Goal: Contribute content: Contribute content

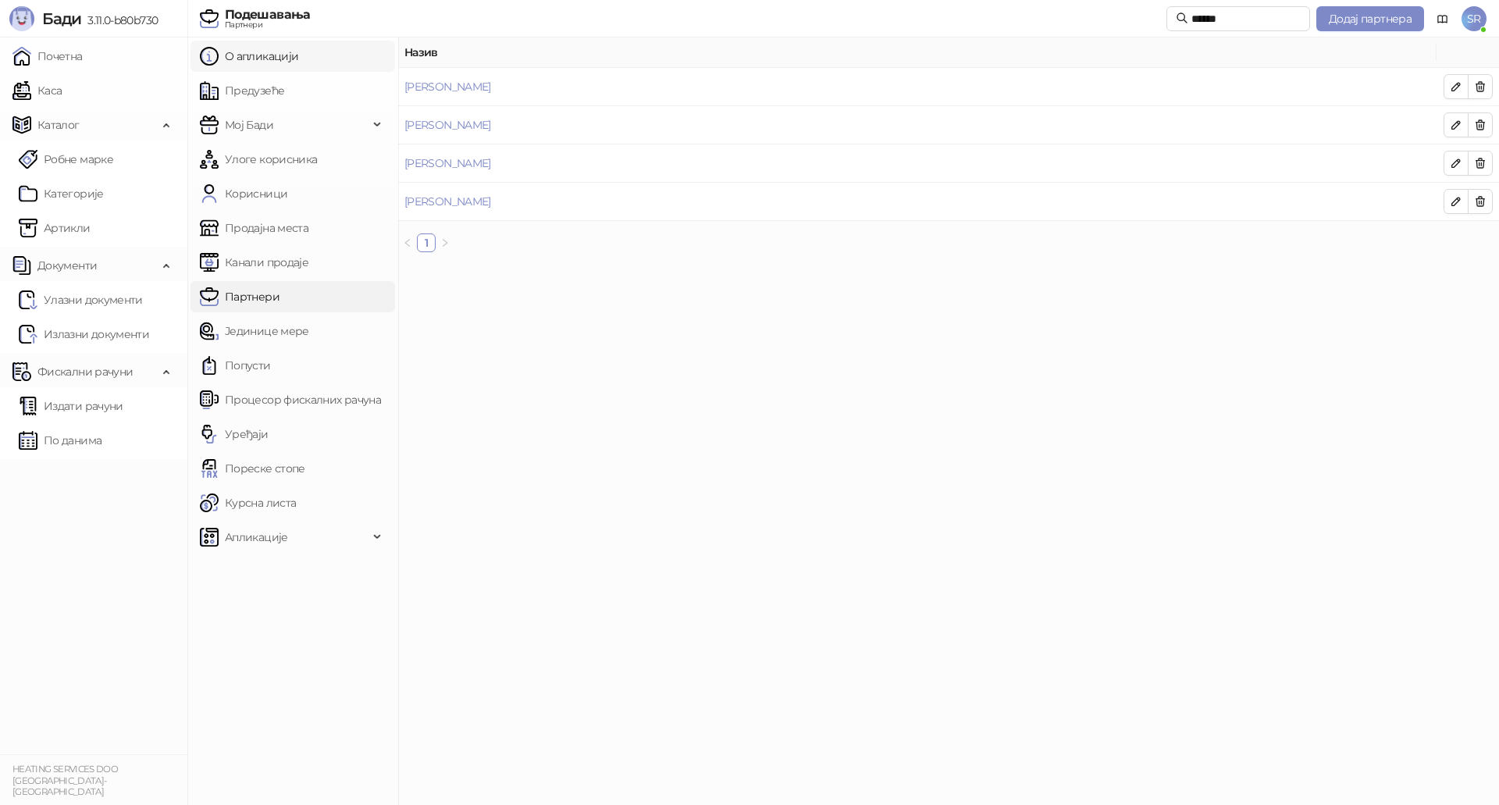
click at [267, 59] on link "О апликацији" at bounding box center [249, 56] width 98 height 31
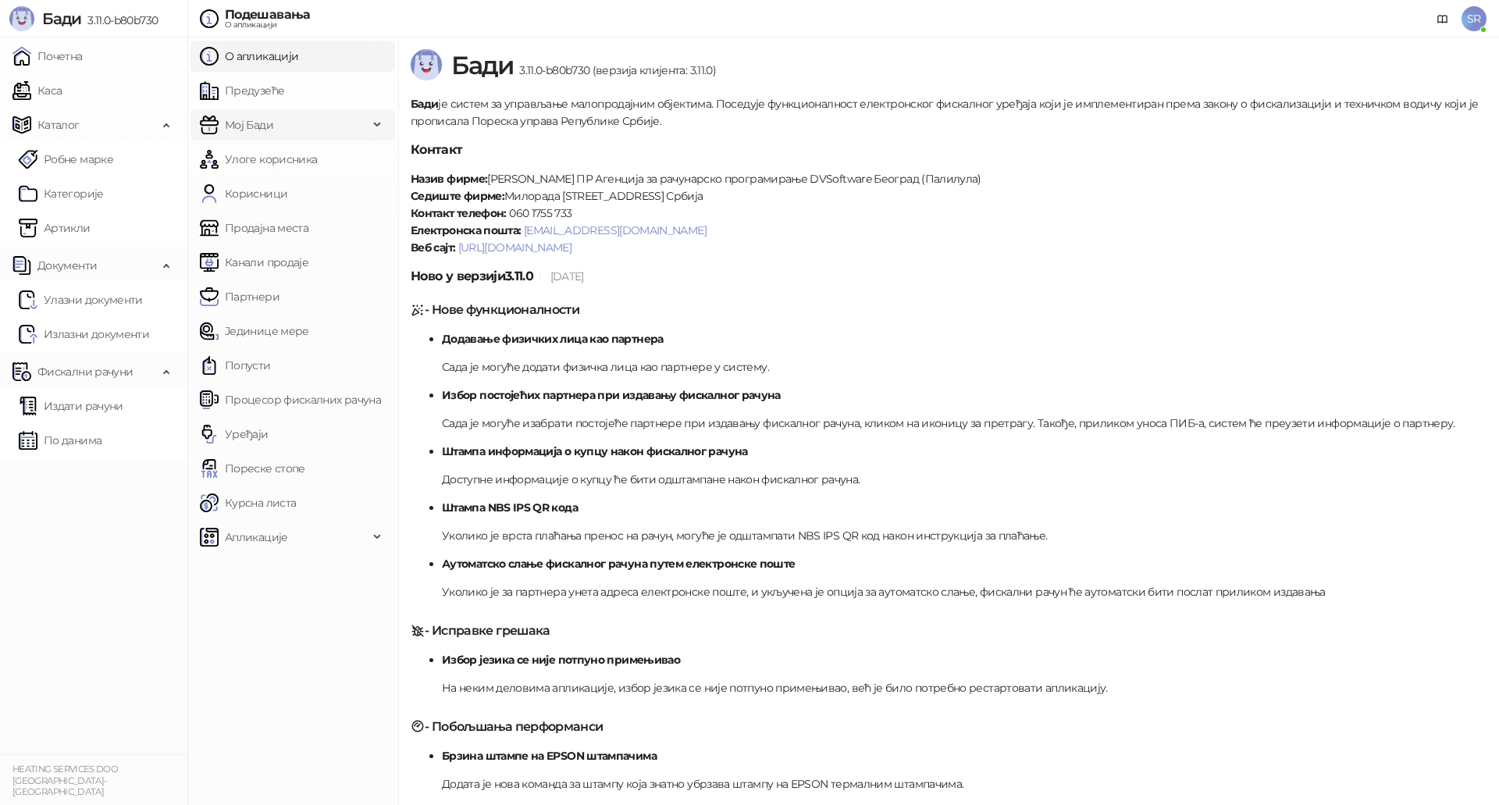
click at [288, 124] on span "Мој Бади" at bounding box center [284, 124] width 169 height 31
click at [316, 470] on link "Процесор фискалних рачуна" at bounding box center [290, 471] width 181 height 31
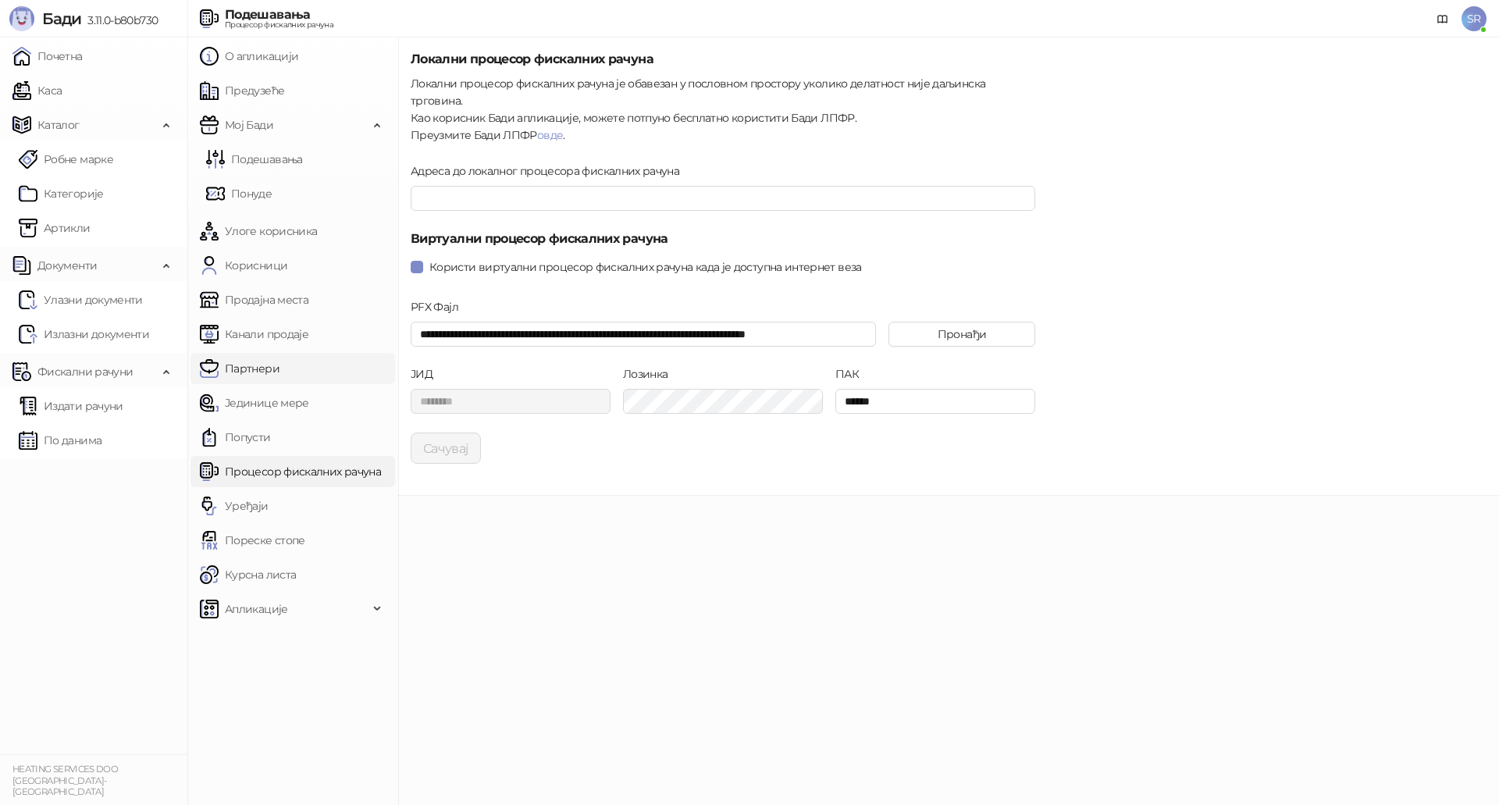
click at [269, 361] on link "Партнери" at bounding box center [240, 368] width 80 height 31
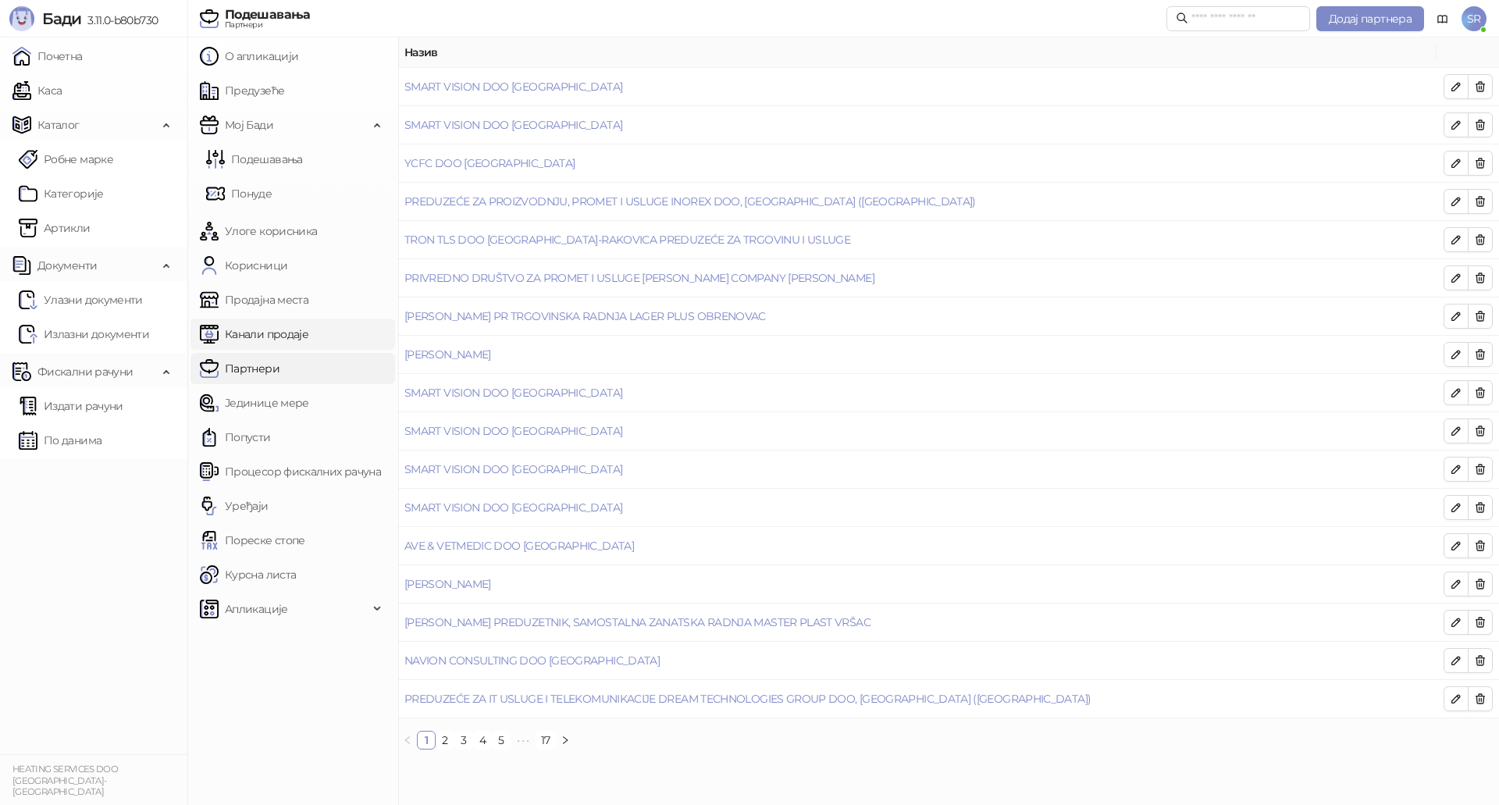
click at [271, 336] on link "Канали продаје" at bounding box center [254, 333] width 109 height 31
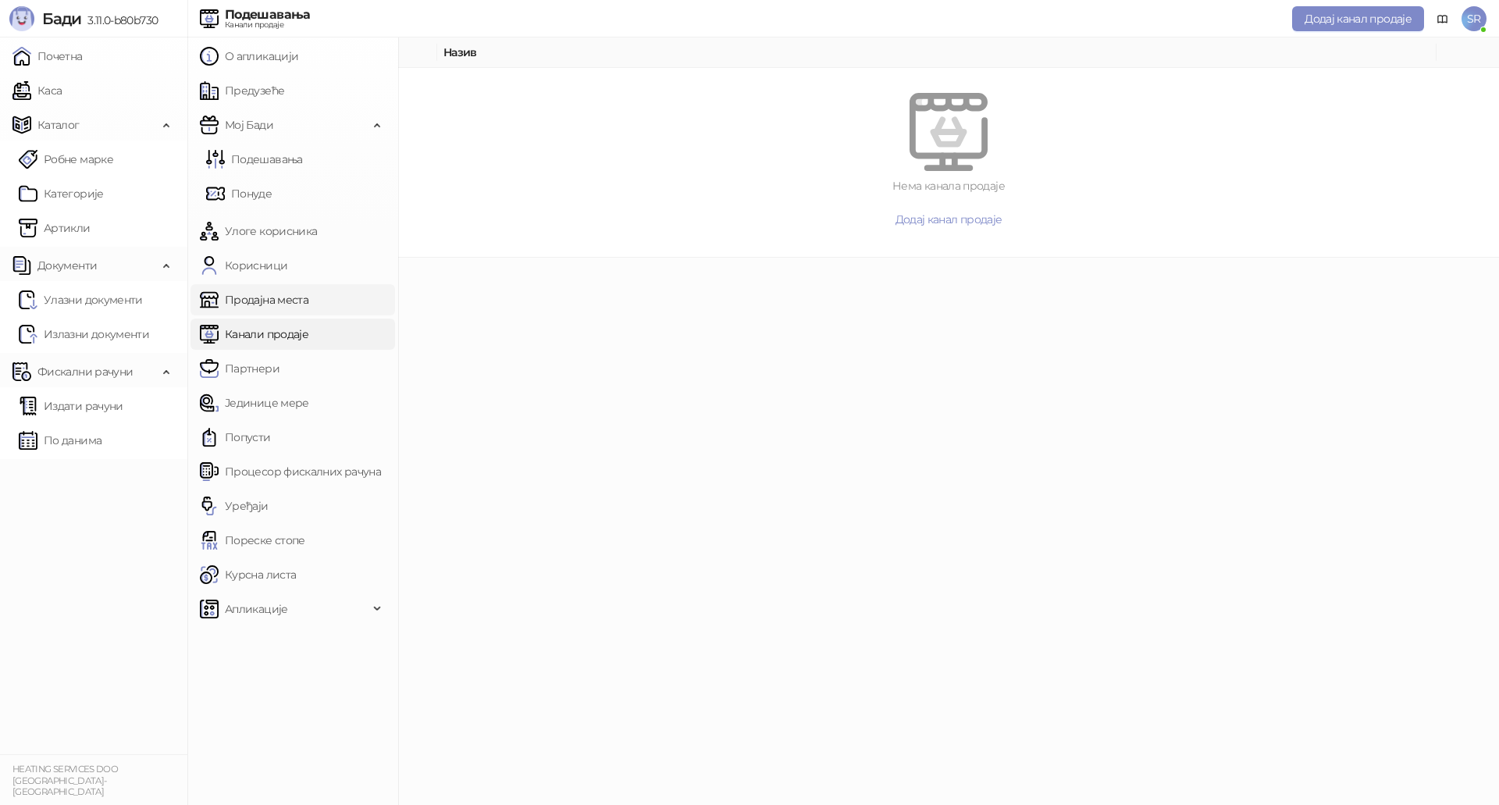
click at [287, 301] on link "Продајна места" at bounding box center [254, 299] width 109 height 31
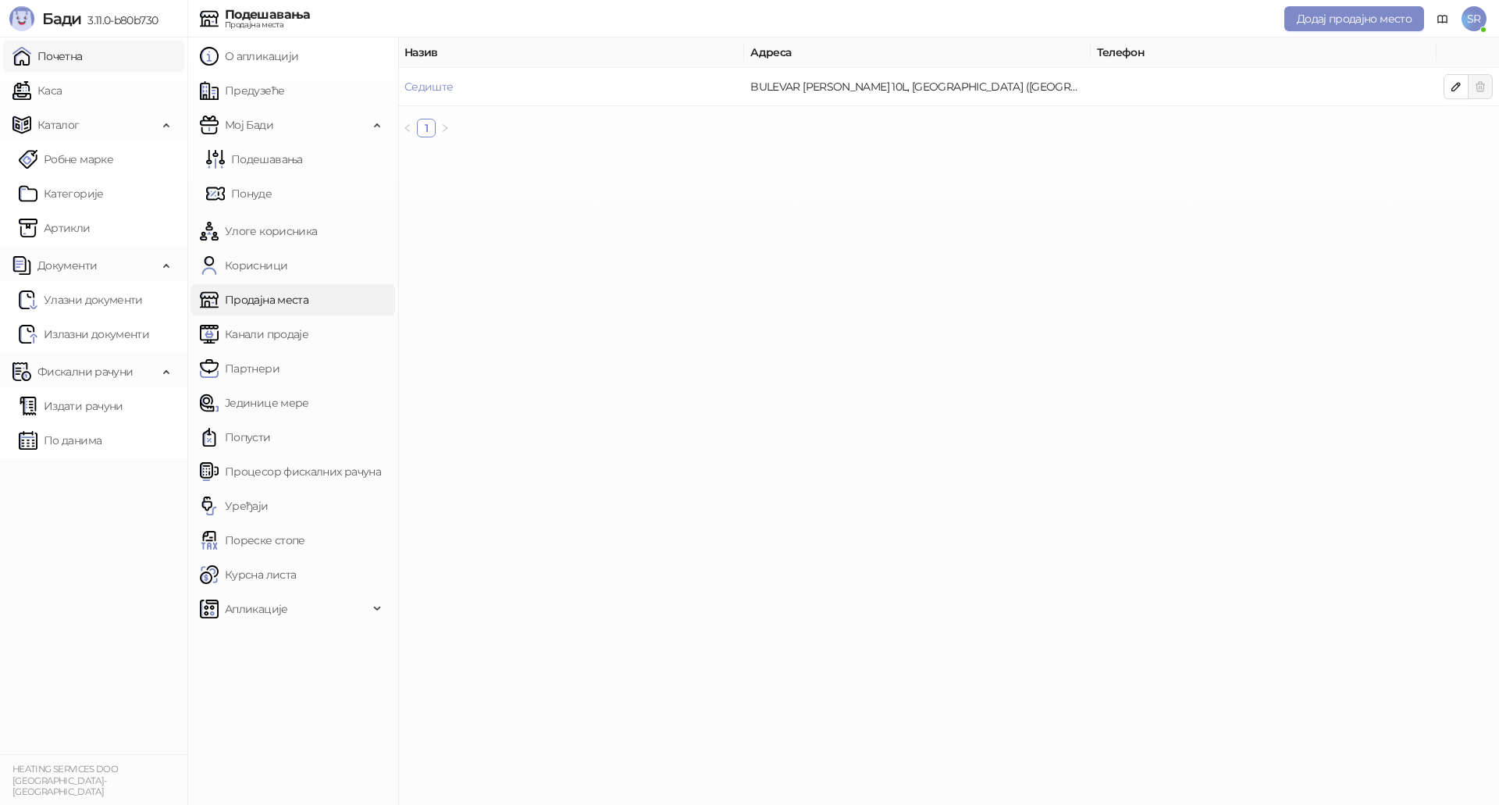
click at [59, 48] on link "Почетна" at bounding box center [47, 56] width 70 height 31
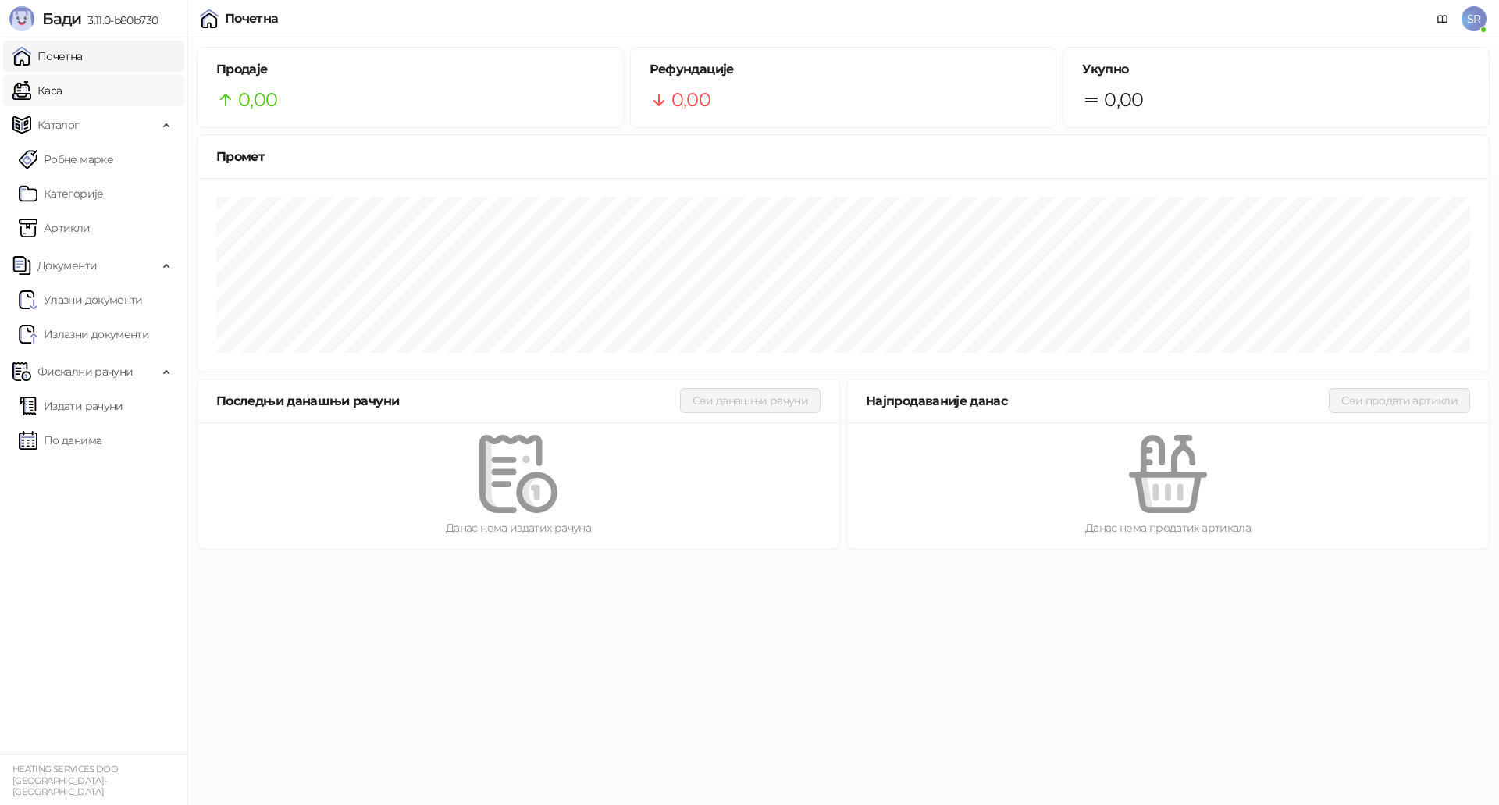
click at [62, 95] on link "Каса" at bounding box center [36, 90] width 49 height 31
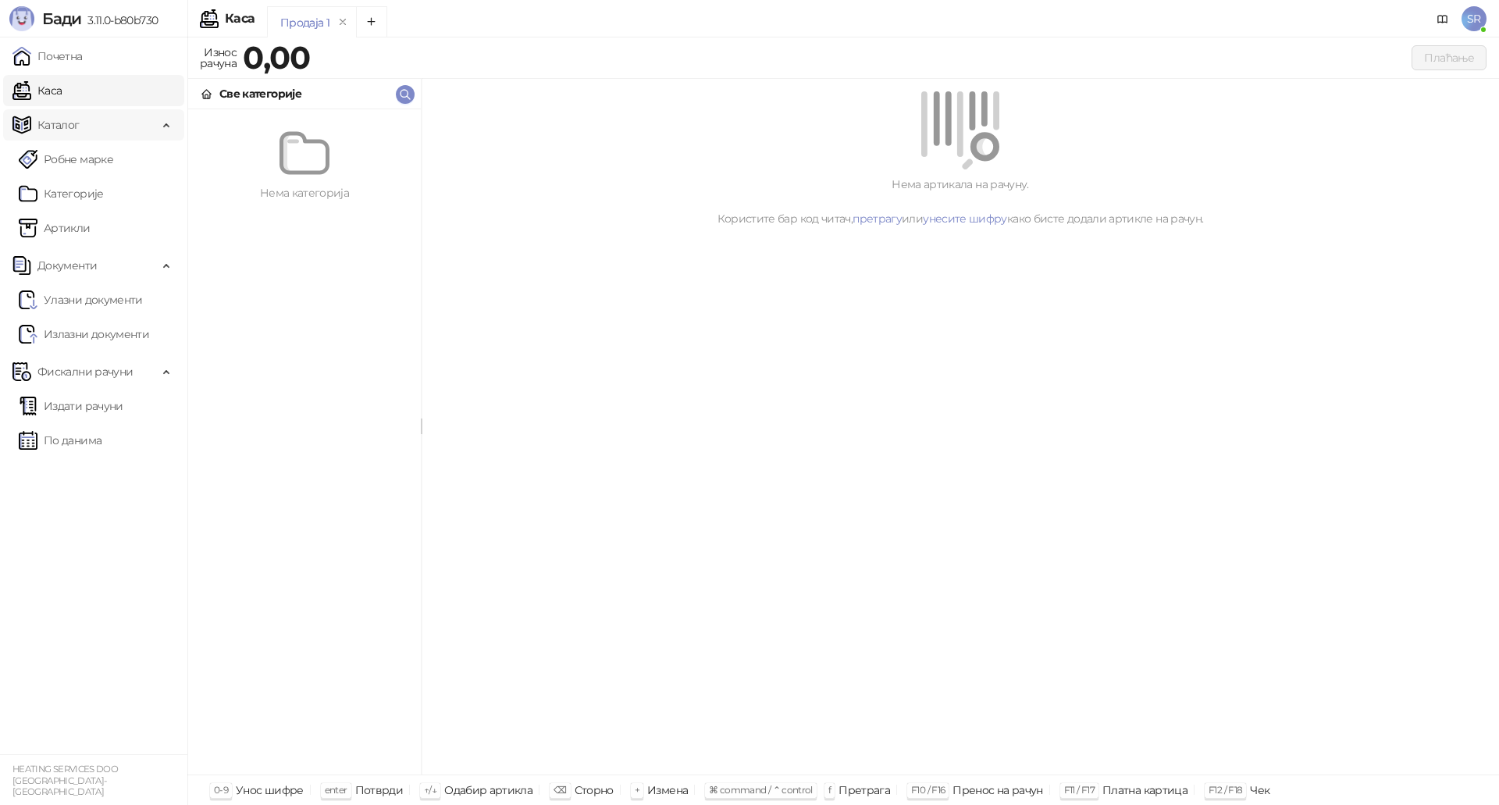
click at [79, 131] on span "Каталог" at bounding box center [84, 124] width 145 height 31
click at [1441, 20] on icon at bounding box center [1442, 19] width 12 height 12
click at [62, 91] on link "Каса" at bounding box center [36, 90] width 49 height 31
click at [870, 219] on link "претрагу" at bounding box center [876, 219] width 49 height 14
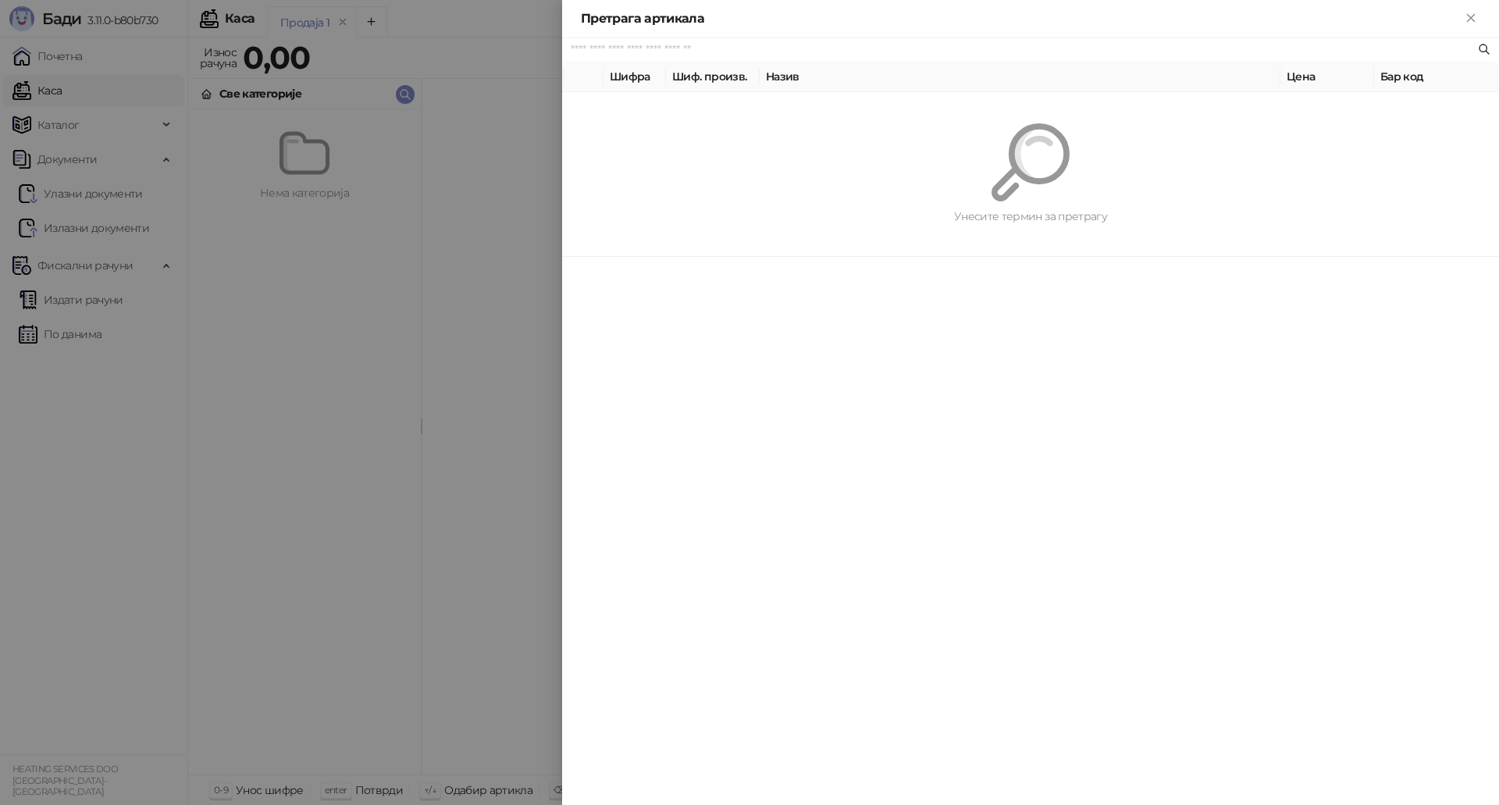
click at [870, 219] on div at bounding box center [749, 402] width 1499 height 805
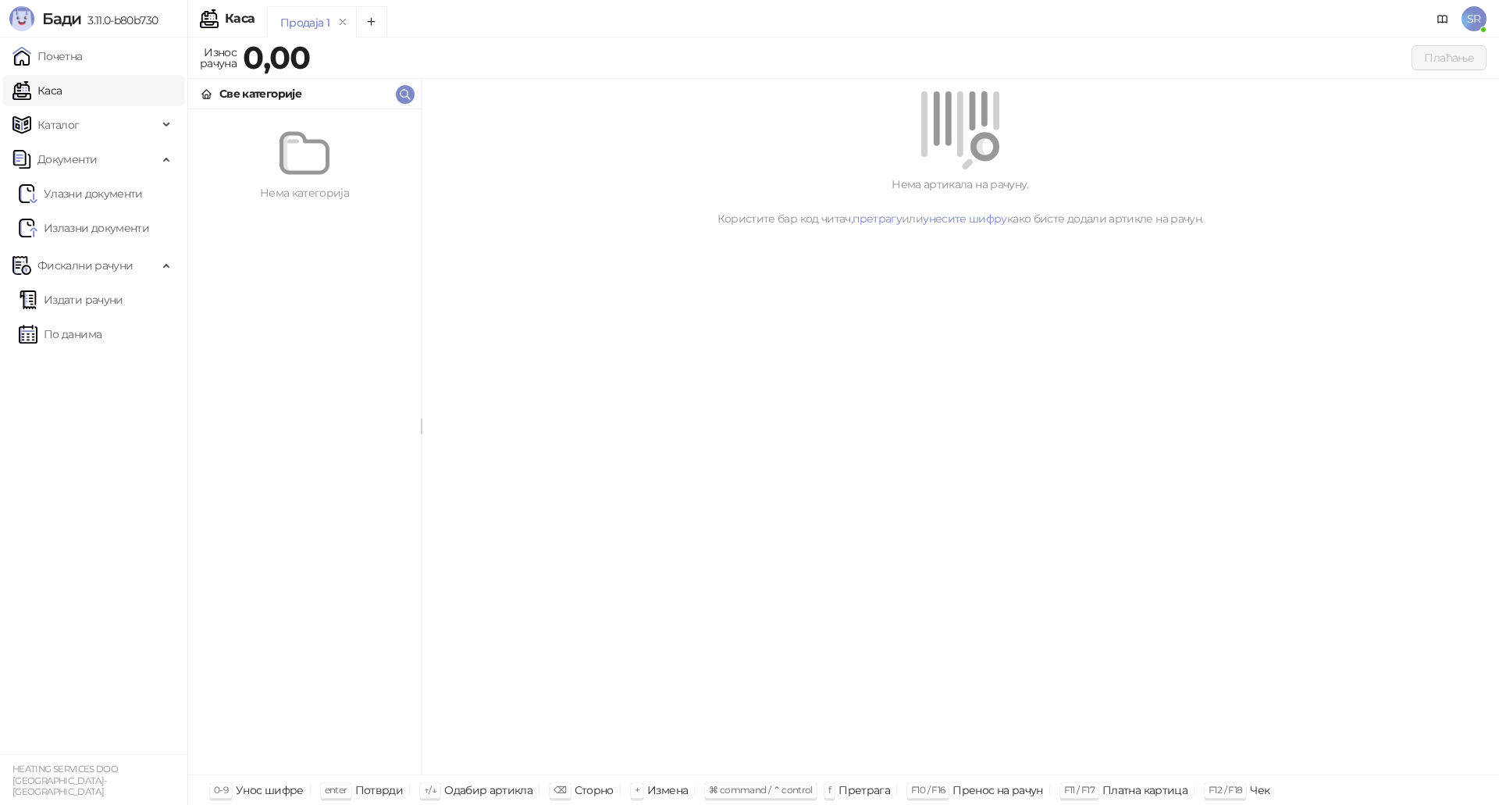
click at [605, 437] on div "Нема артикала на рачуну. Користите бар код читач, претрагу или унесите шифру ка…" at bounding box center [960, 427] width 1077 height 696
click at [86, 129] on span "Каталог" at bounding box center [84, 124] width 145 height 31
click at [113, 155] on link "Робне марке" at bounding box center [66, 159] width 94 height 31
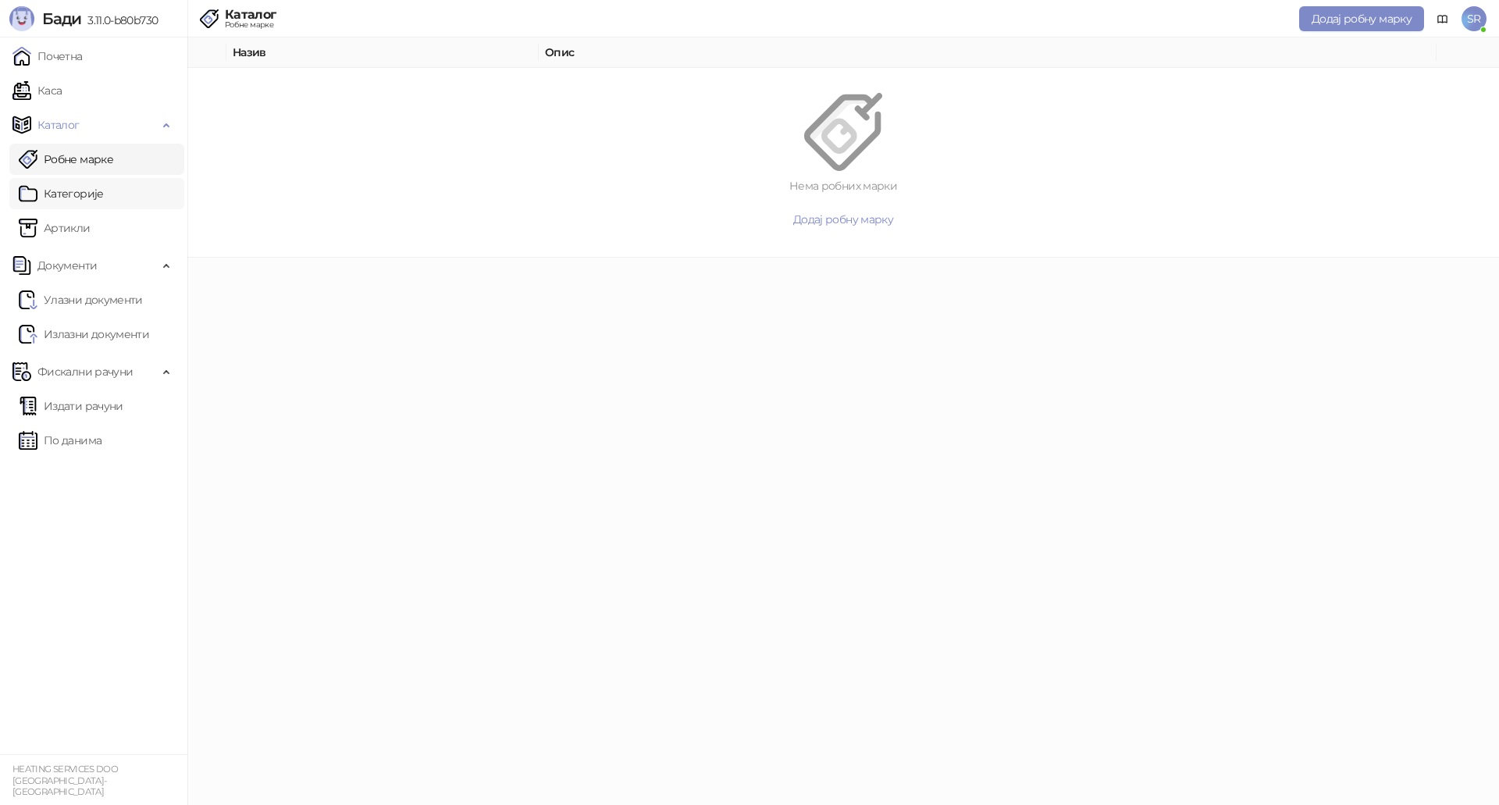
click at [80, 200] on link "Категорије" at bounding box center [61, 193] width 85 height 31
click at [76, 225] on link "Артикли" at bounding box center [55, 227] width 72 height 31
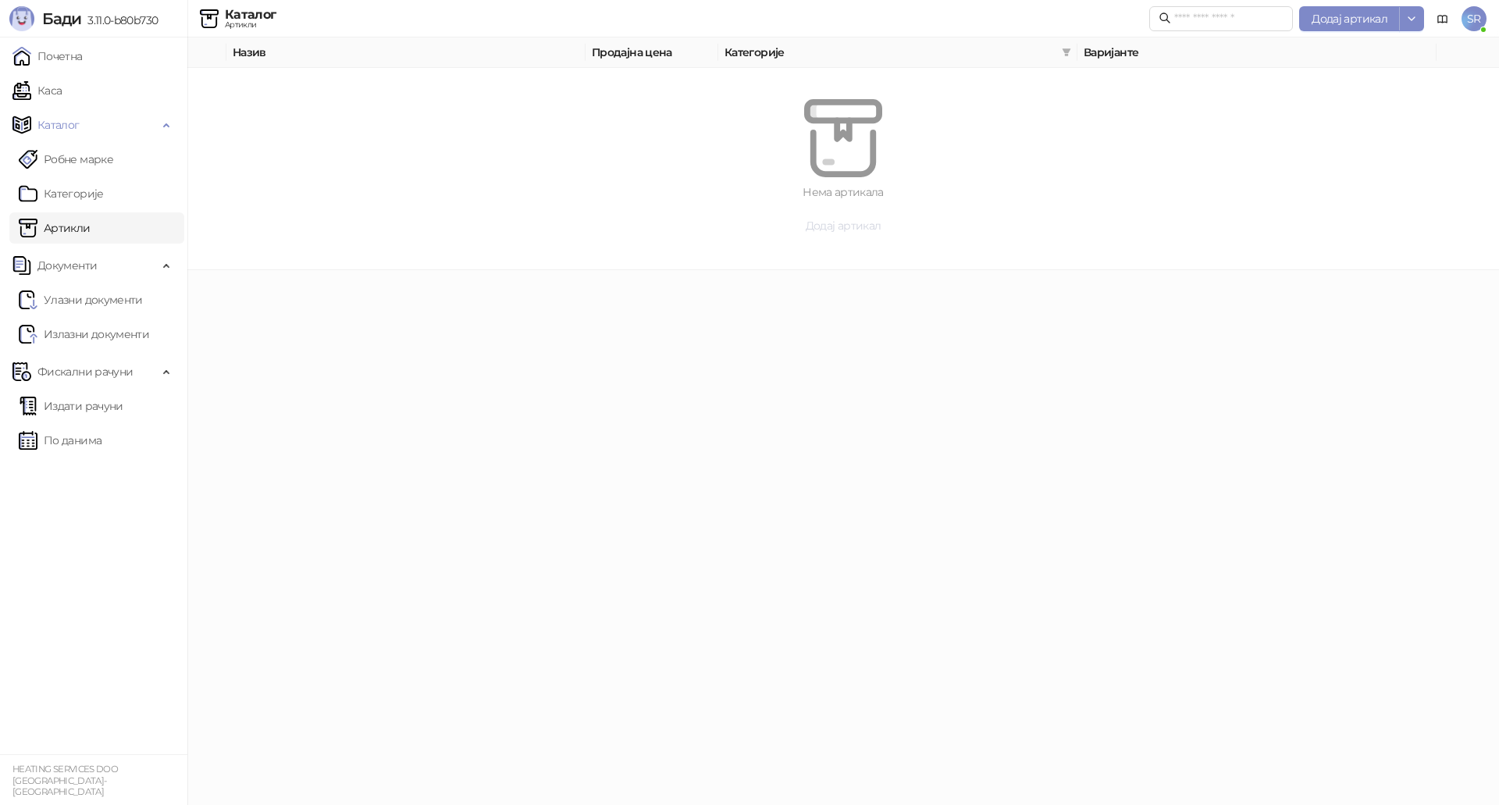
click at [834, 229] on span "Додај артикал" at bounding box center [844, 226] width 76 height 14
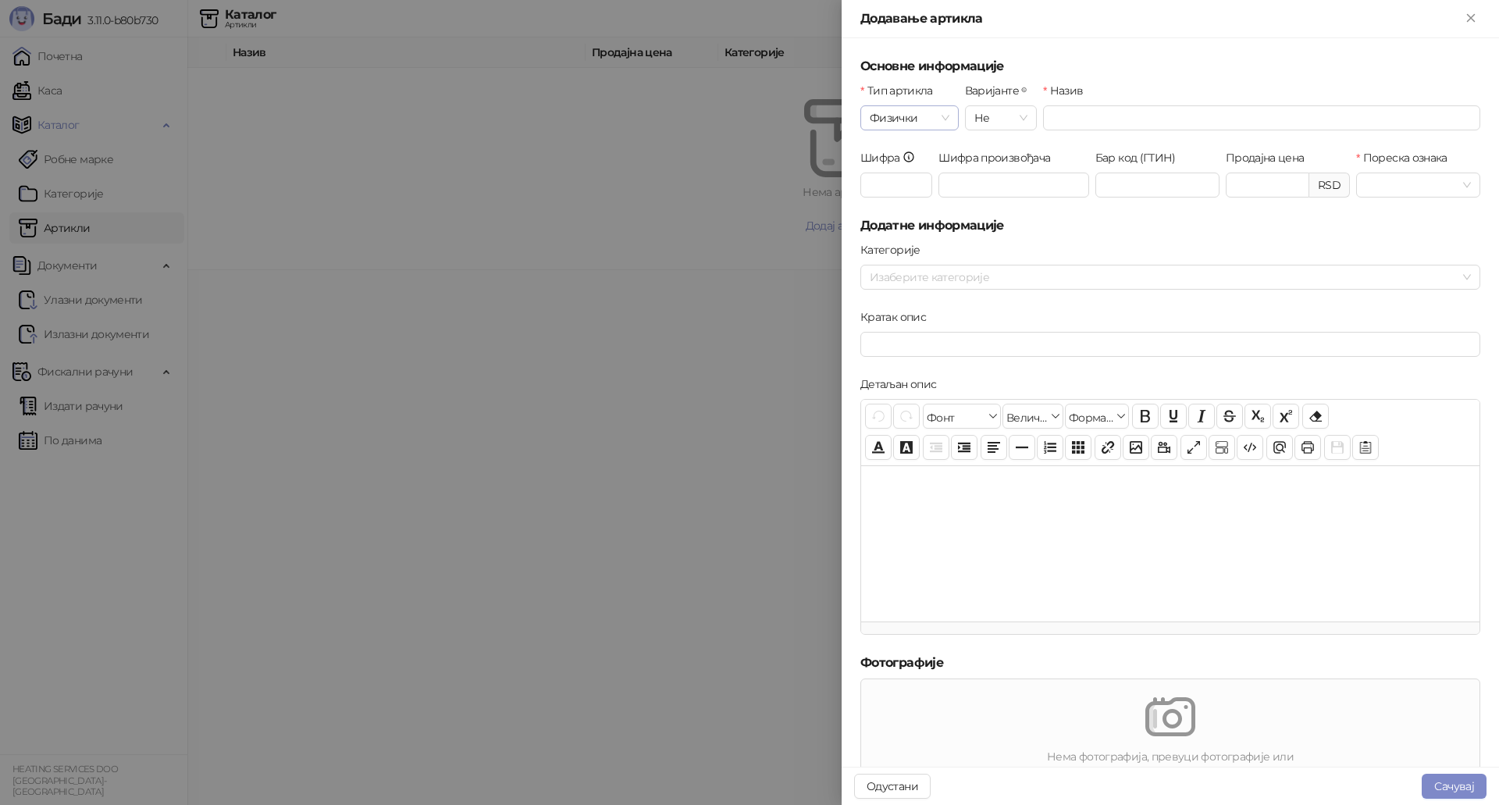
click at [949, 115] on div "Физички" at bounding box center [909, 117] width 98 height 25
click at [919, 199] on div "Услуга" at bounding box center [908, 198] width 71 height 17
click at [1023, 113] on span "Не" at bounding box center [1000, 117] width 53 height 23
click at [1069, 113] on input "Назив" at bounding box center [1261, 117] width 437 height 25
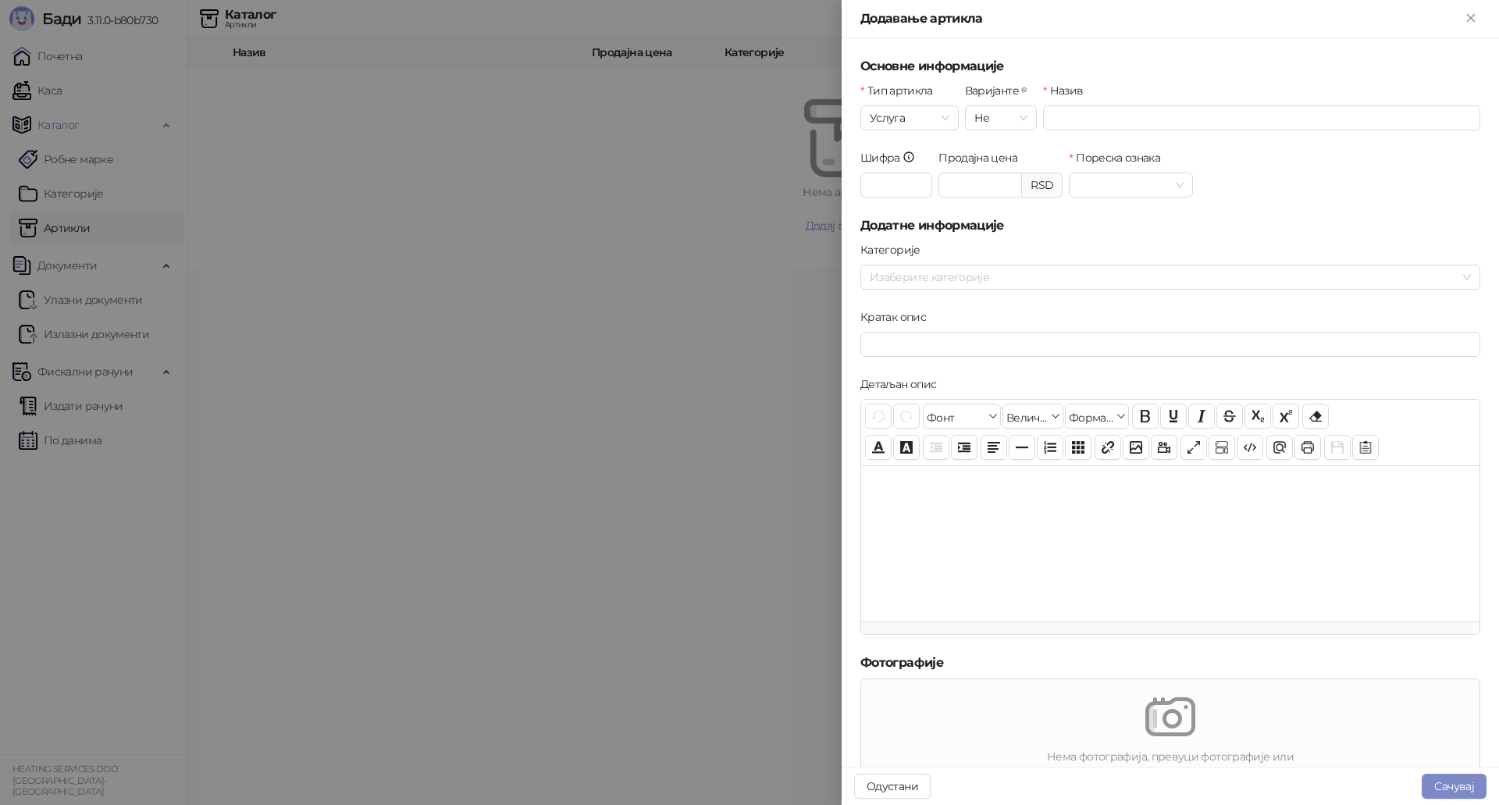
click at [654, 527] on div at bounding box center [749, 402] width 1499 height 805
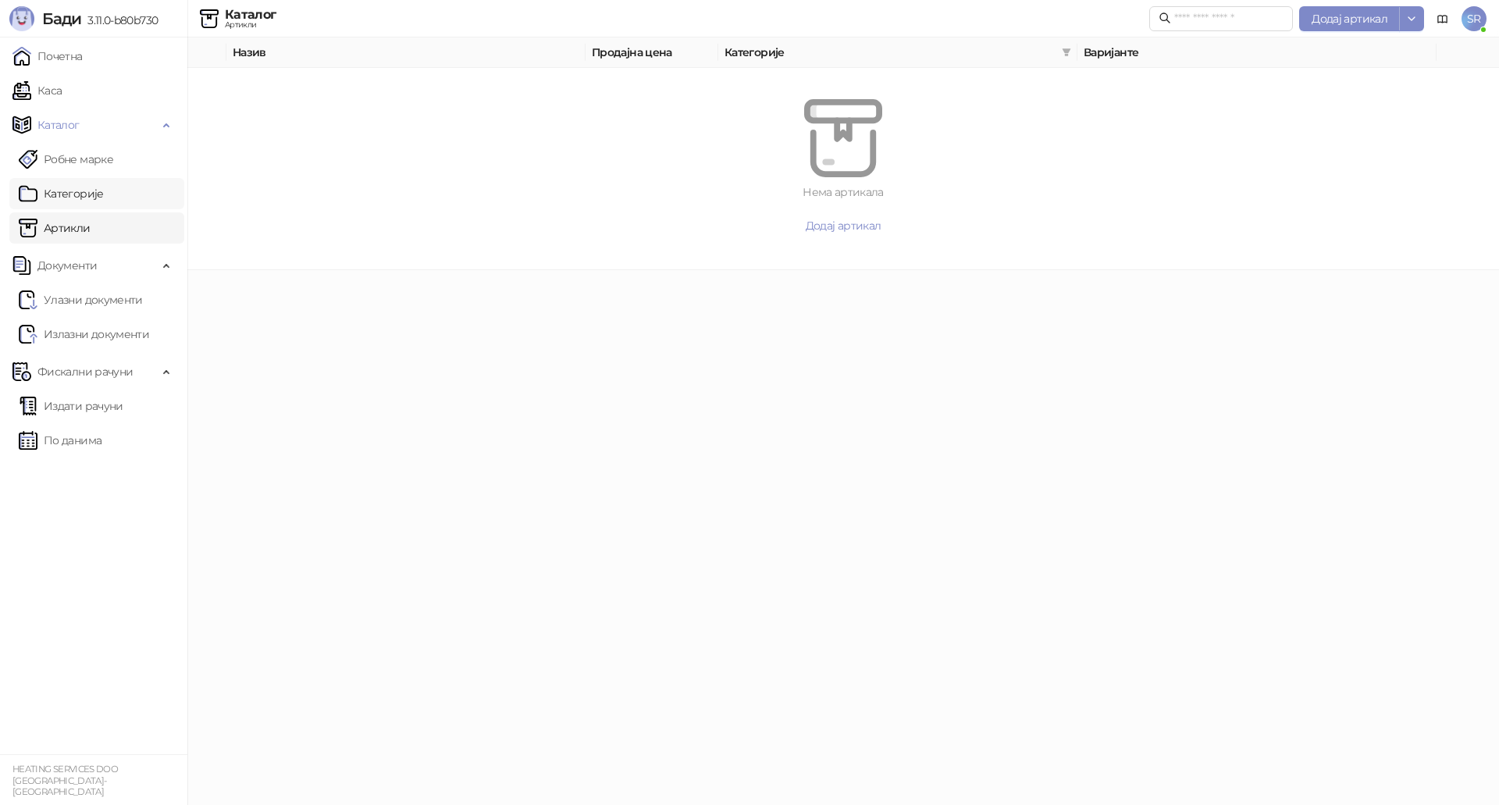
click at [82, 197] on link "Категорије" at bounding box center [61, 193] width 85 height 31
click at [822, 226] on span "Додај категорију" at bounding box center [844, 219] width 90 height 14
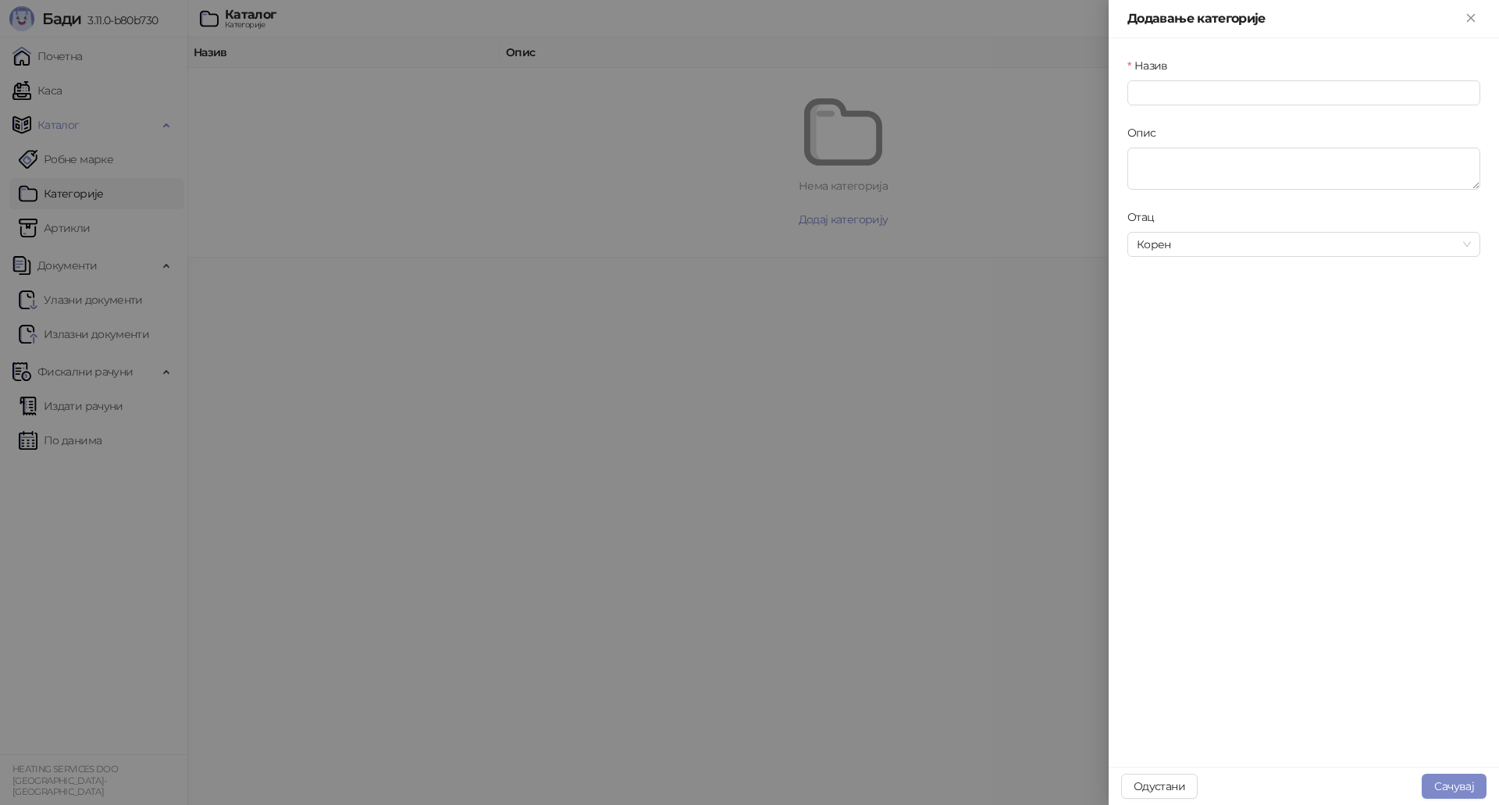
click at [119, 224] on div at bounding box center [749, 402] width 1499 height 805
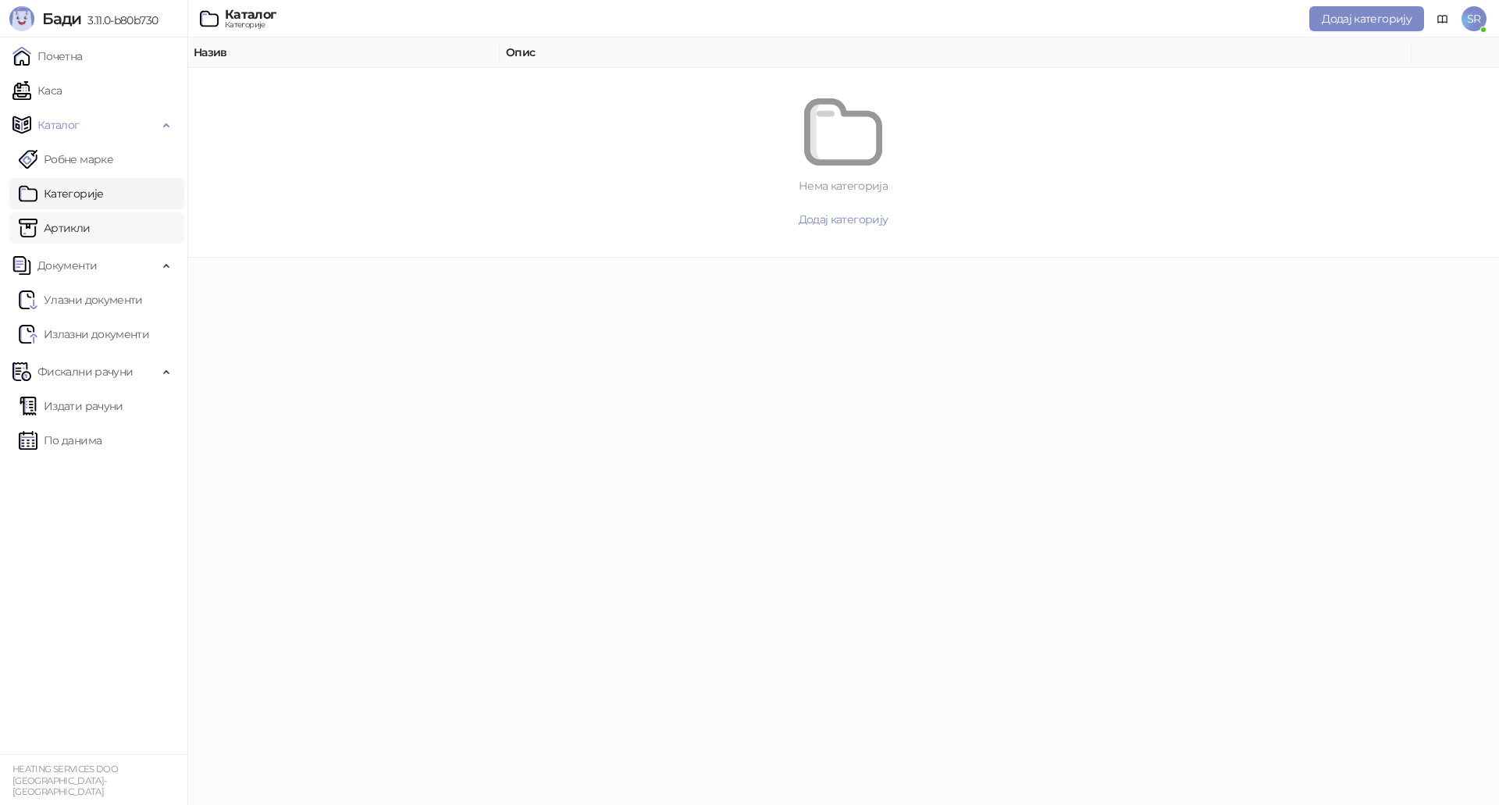
click at [73, 235] on link "Артикли" at bounding box center [55, 227] width 72 height 31
click at [843, 234] on button "Додај артикал" at bounding box center [843, 225] width 1236 height 25
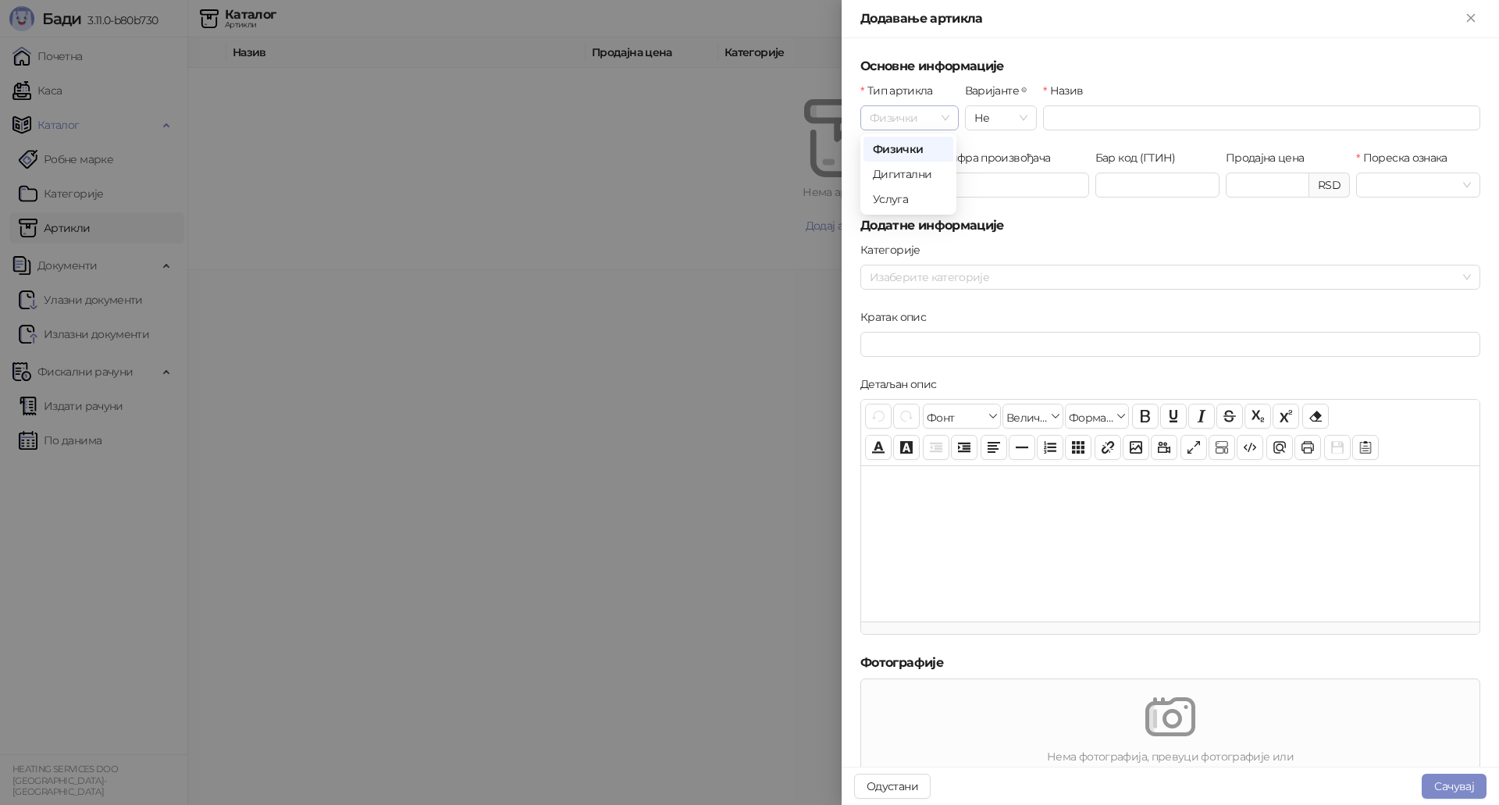
click at [938, 119] on span "Физички" at bounding box center [910, 117] width 80 height 23
click at [1071, 238] on form "Основне информације Тип артикла Физички Варијанте Не Назив Шифра Шифра произвођ…" at bounding box center [1170, 535] width 620 height 956
click at [1471, 16] on icon "Close" at bounding box center [1471, 18] width 14 height 14
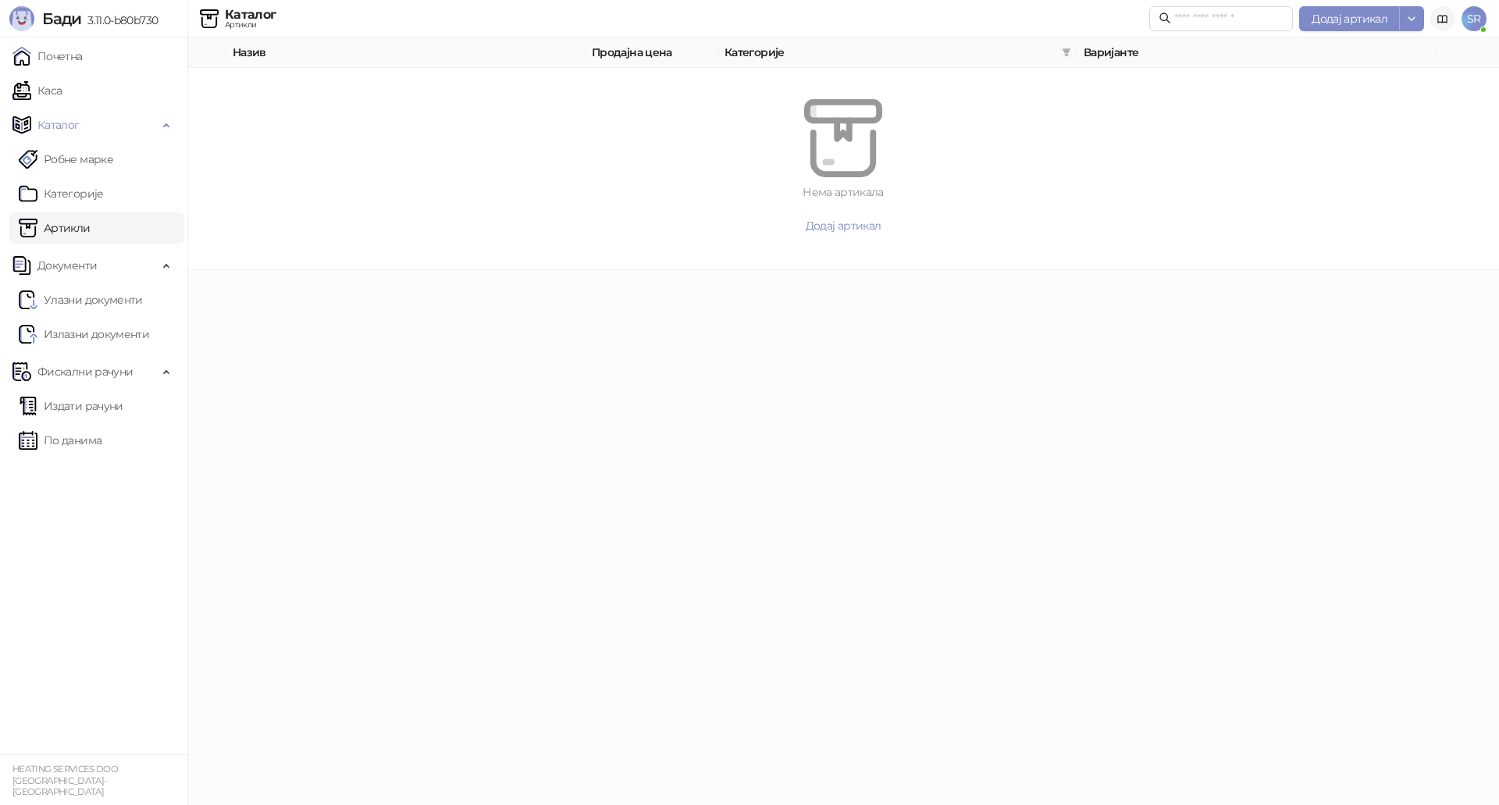
click at [1443, 21] on icon at bounding box center [1442, 19] width 12 height 12
click at [91, 234] on link "Артикли" at bounding box center [55, 227] width 72 height 31
click at [104, 202] on link "Категорије" at bounding box center [61, 193] width 85 height 31
click at [91, 224] on link "Артикли" at bounding box center [55, 227] width 72 height 31
click at [820, 228] on span "Додај артикал" at bounding box center [844, 226] width 76 height 14
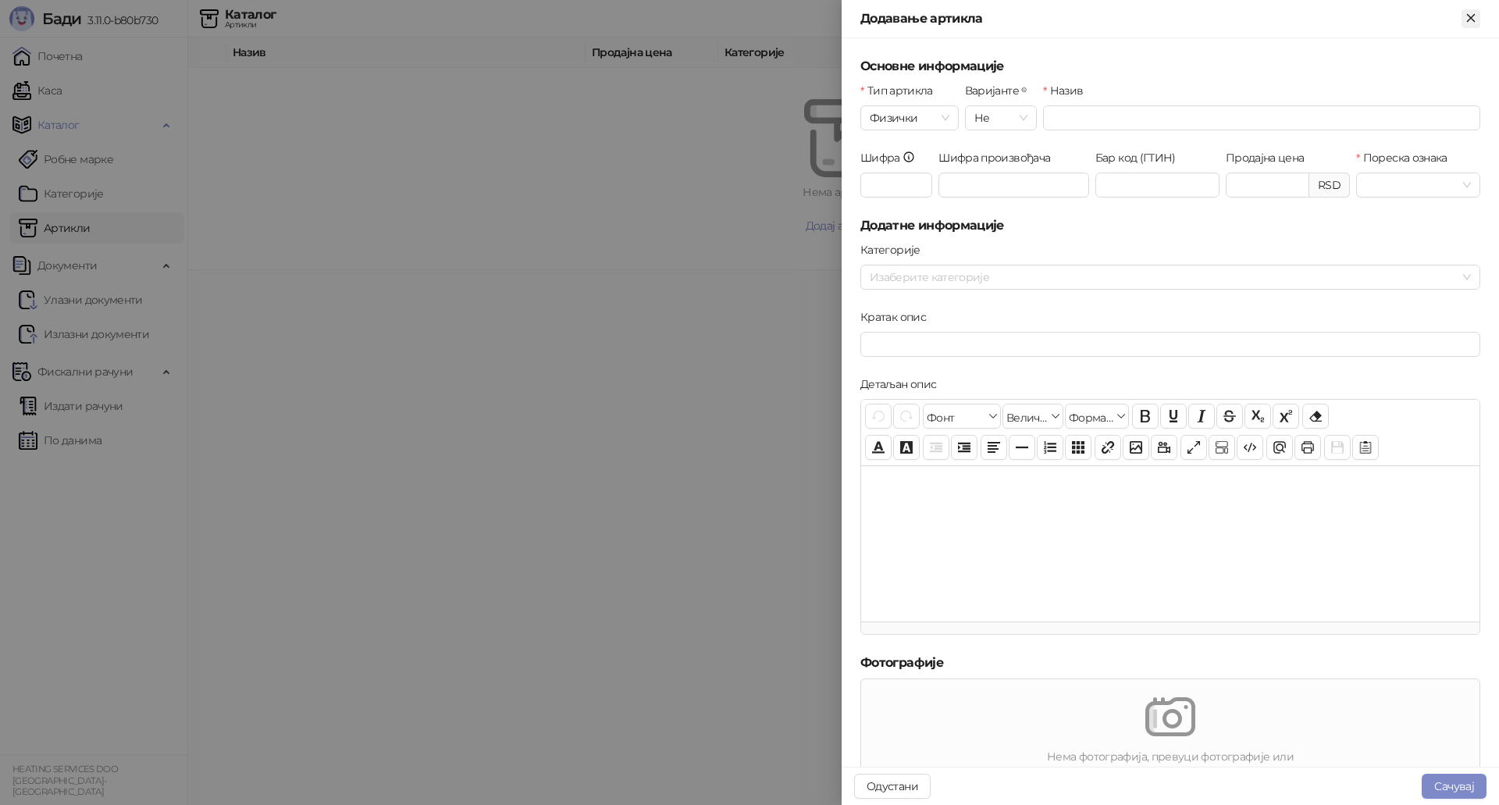
click at [1468, 21] on icon "Close" at bounding box center [1470, 17] width 7 height 7
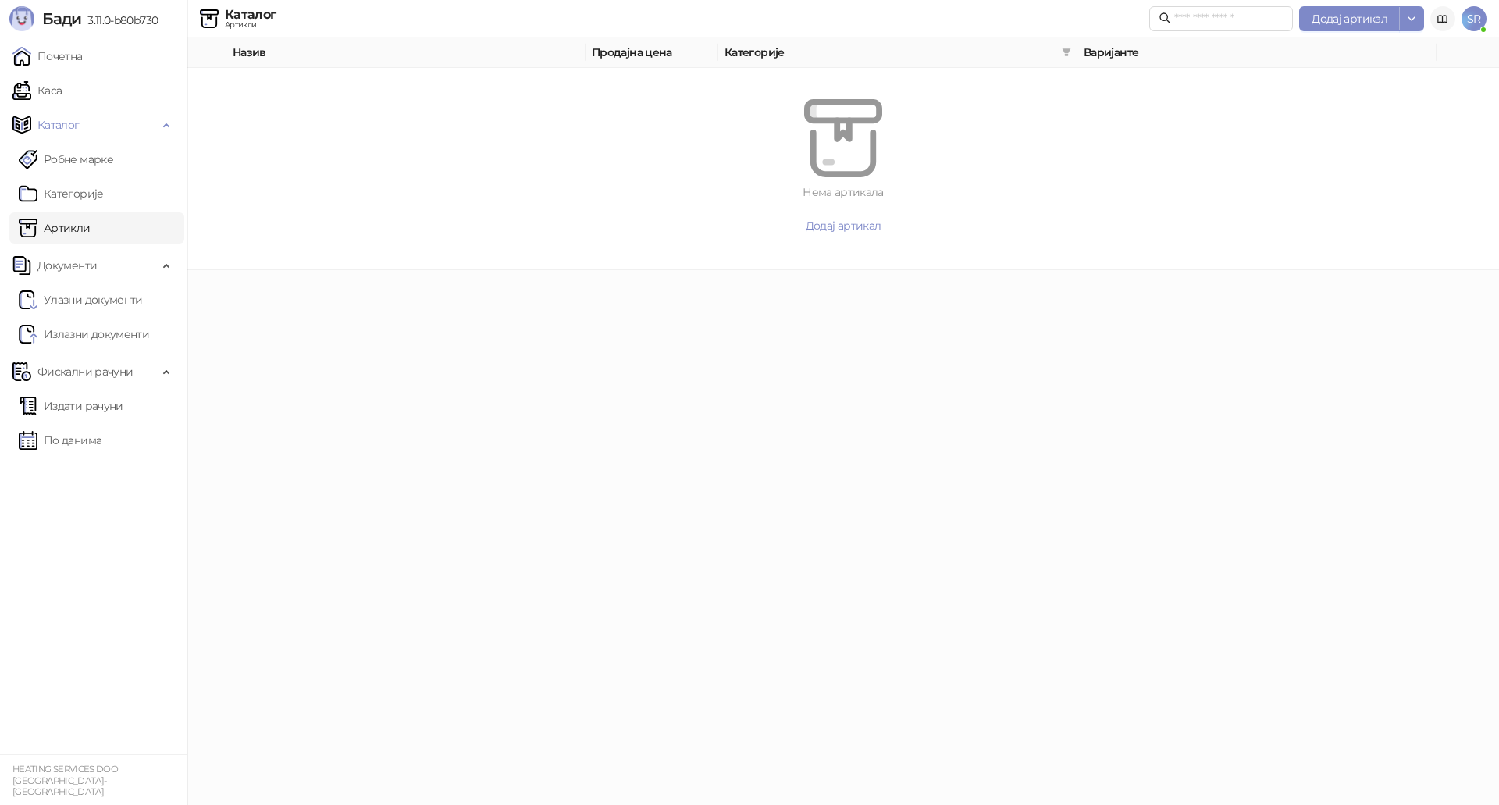
click at [1443, 18] on icon at bounding box center [1442, 19] width 9 height 7
click at [1436, 23] on link at bounding box center [1442, 18] width 25 height 25
